Goal: Find specific page/section: Find specific page/section

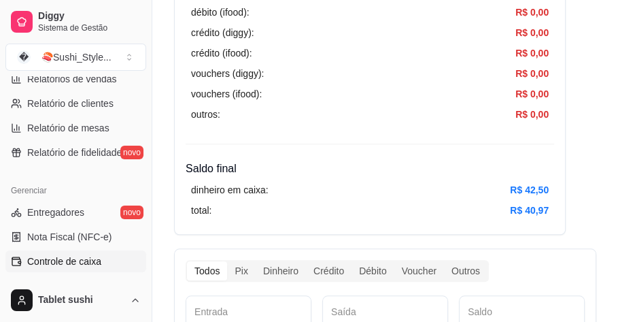
scroll to position [612, 0]
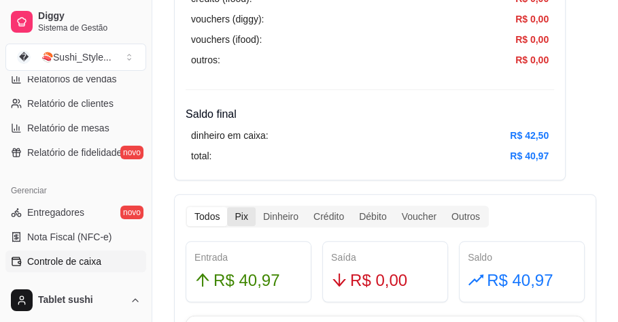
click at [239, 211] on div "Pix" at bounding box center [241, 216] width 28 height 19
click at [227, 207] on input "Pix" at bounding box center [227, 207] width 0 height 0
click at [239, 211] on div "Pix" at bounding box center [241, 216] width 28 height 19
click at [227, 207] on input "Pix" at bounding box center [227, 207] width 0 height 0
click at [283, 209] on div "Dinheiro" at bounding box center [281, 216] width 50 height 19
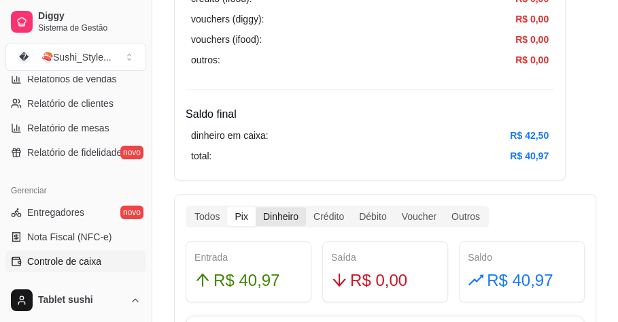
click at [256, 207] on input "Dinheiro" at bounding box center [256, 207] width 0 height 0
click at [466, 222] on div "Outros" at bounding box center [466, 216] width 44 height 19
click at [444, 207] on input "Outros" at bounding box center [444, 207] width 0 height 0
click at [466, 222] on div "Outros" at bounding box center [466, 216] width 44 height 19
click at [444, 207] on input "Outros" at bounding box center [444, 207] width 0 height 0
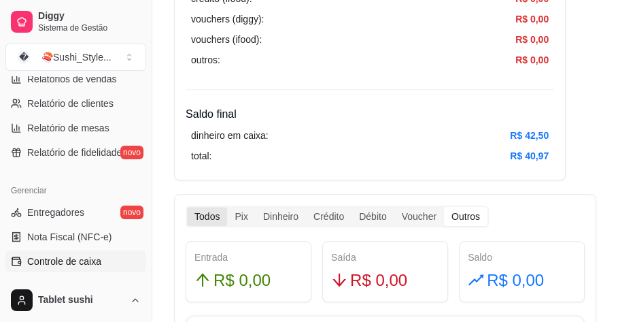
click at [213, 212] on div "Todos" at bounding box center [207, 216] width 40 height 19
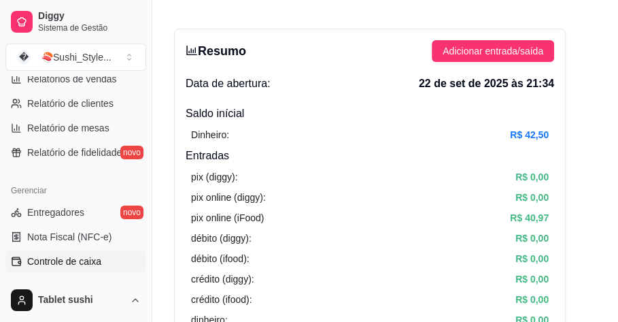
scroll to position [0, 0]
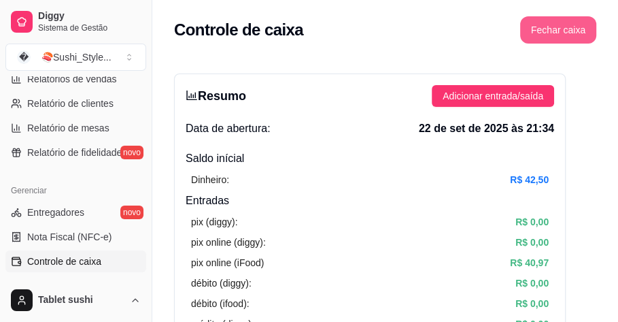
click at [568, 20] on button "Fechar caixa" at bounding box center [558, 29] width 76 height 27
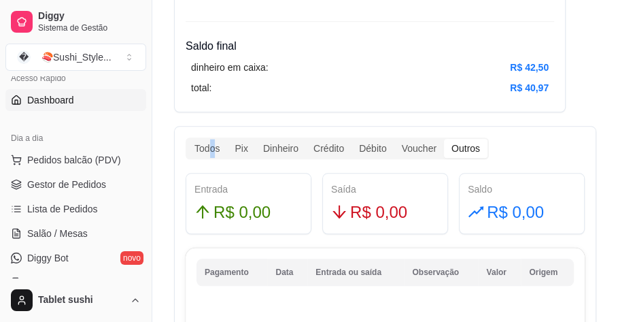
scroll to position [88, 0]
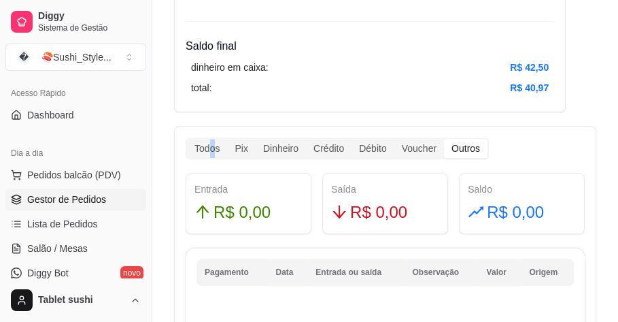
click at [58, 195] on span "Gestor de Pedidos" at bounding box center [66, 199] width 79 height 14
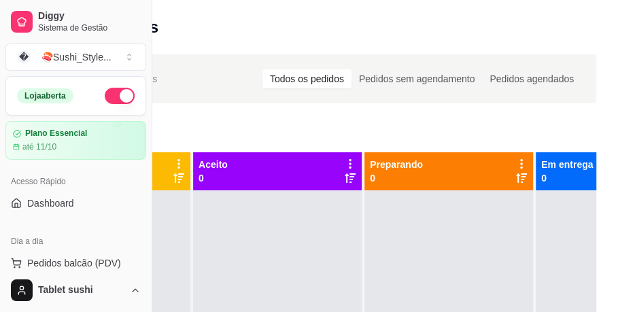
click at [106, 95] on button "button" at bounding box center [120, 96] width 30 height 16
